Goal: Navigation & Orientation: Find specific page/section

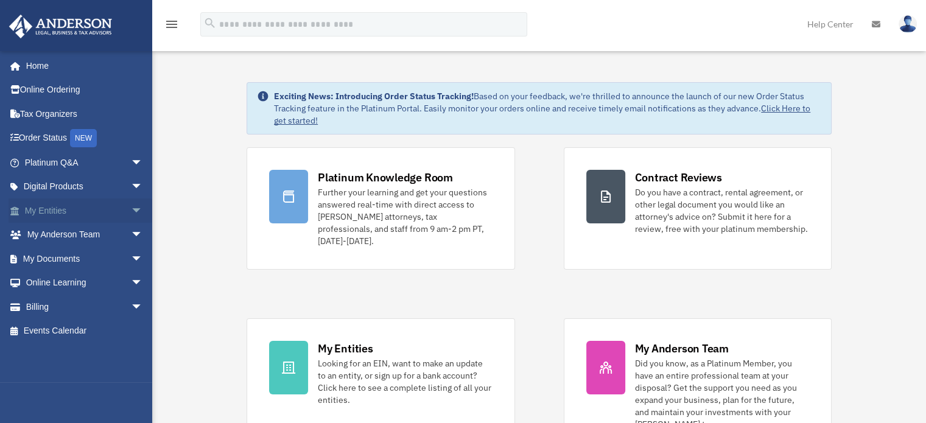
click at [61, 211] on link "My Entities arrow_drop_down" at bounding box center [85, 210] width 153 height 24
click at [131, 210] on span "arrow_drop_down" at bounding box center [143, 210] width 24 height 25
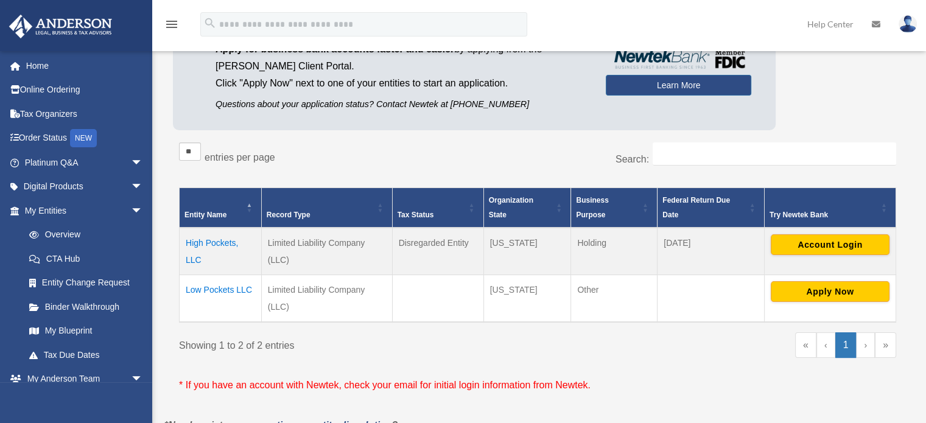
scroll to position [122, 0]
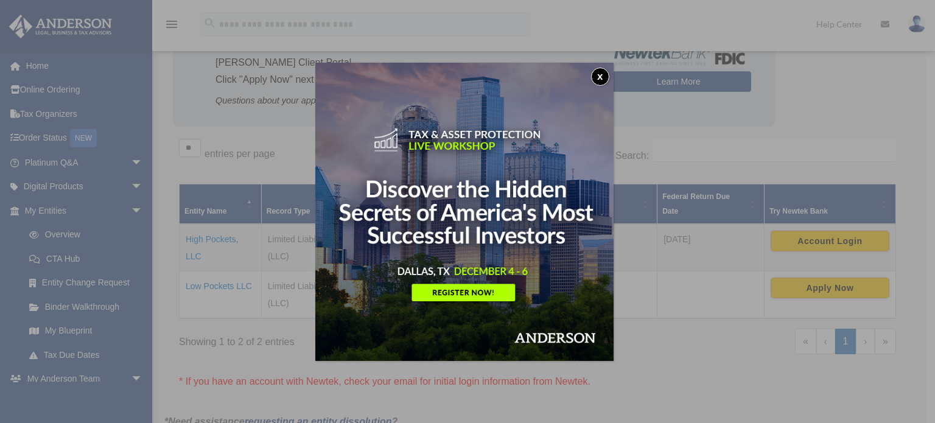
click at [600, 75] on button "x" at bounding box center [600, 77] width 18 height 18
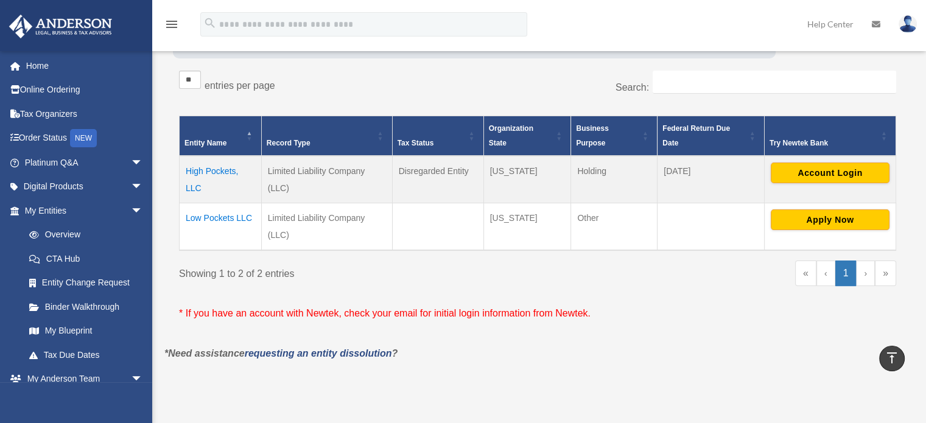
scroll to position [183, 0]
